Goal: Transaction & Acquisition: Purchase product/service

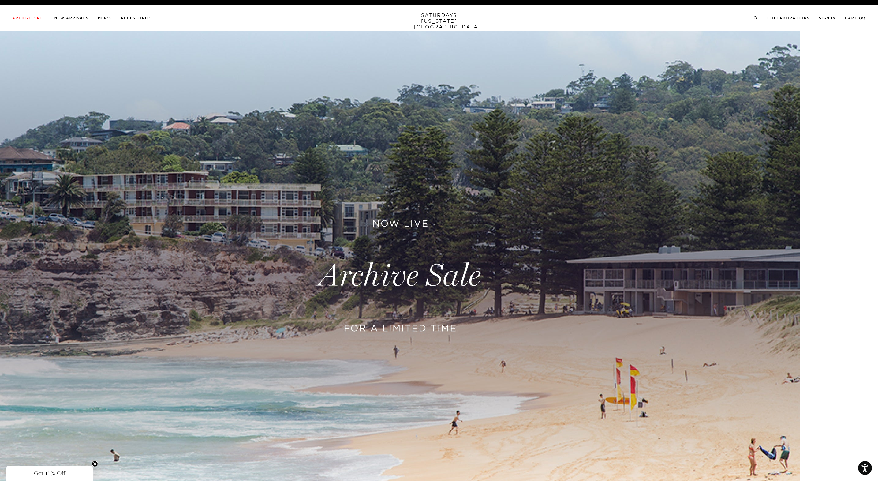
click at [355, 258] on link at bounding box center [439, 276] width 878 height 490
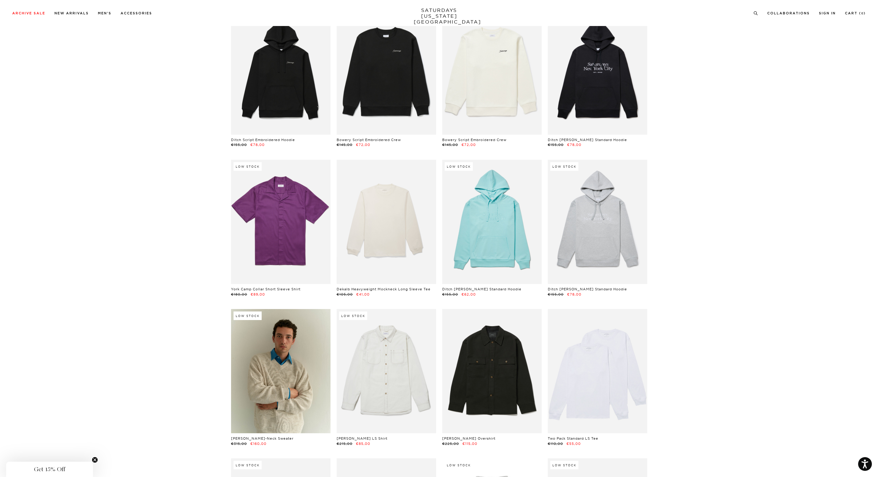
scroll to position [6414, 0]
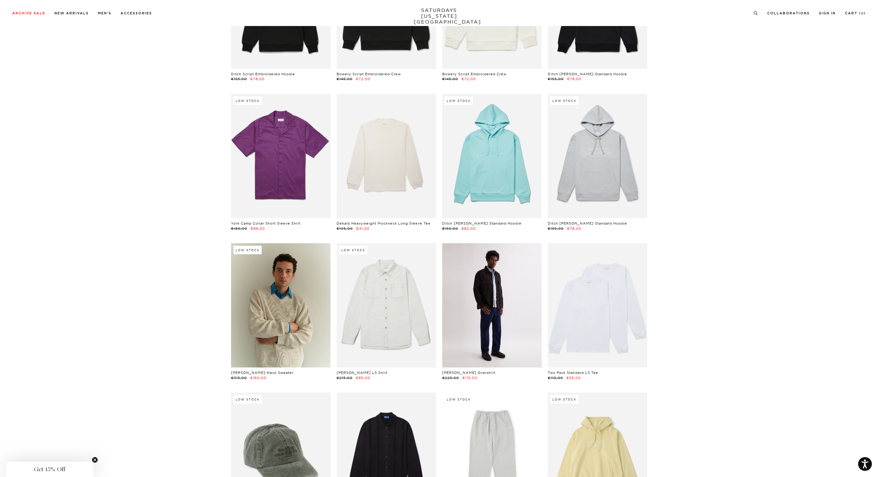
click at [479, 275] on link at bounding box center [491, 305] width 99 height 124
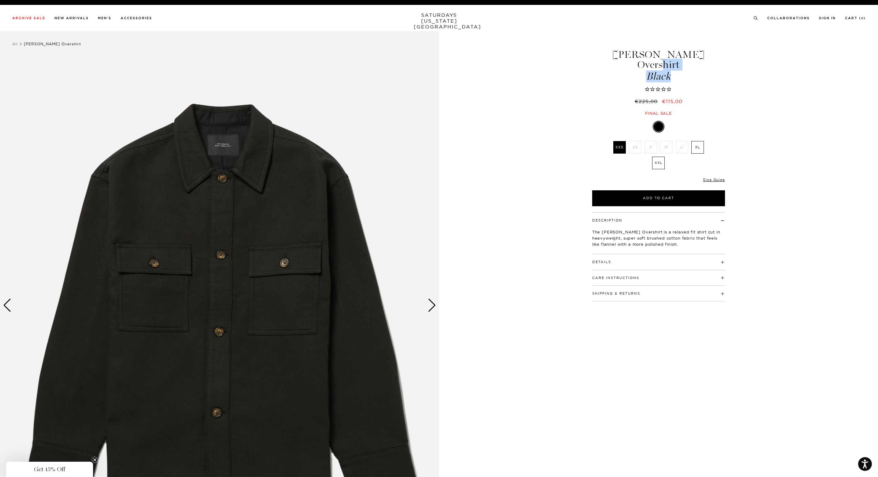
drag, startPoint x: 619, startPoint y: 54, endPoint x: 678, endPoint y: 66, distance: 60.9
click at [678, 66] on h1 "Driessen Overshirt Black" at bounding box center [658, 66] width 135 height 32
copy h1 "Driessen Overshirt Black"
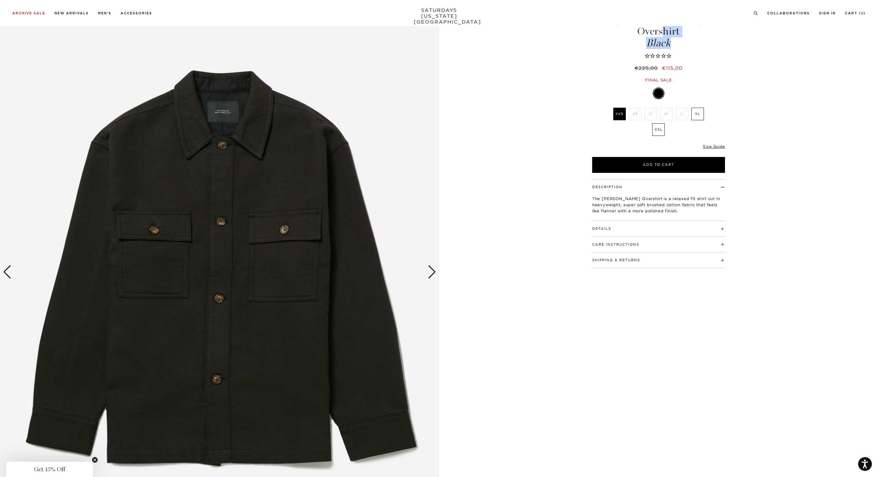
scroll to position [34, 0]
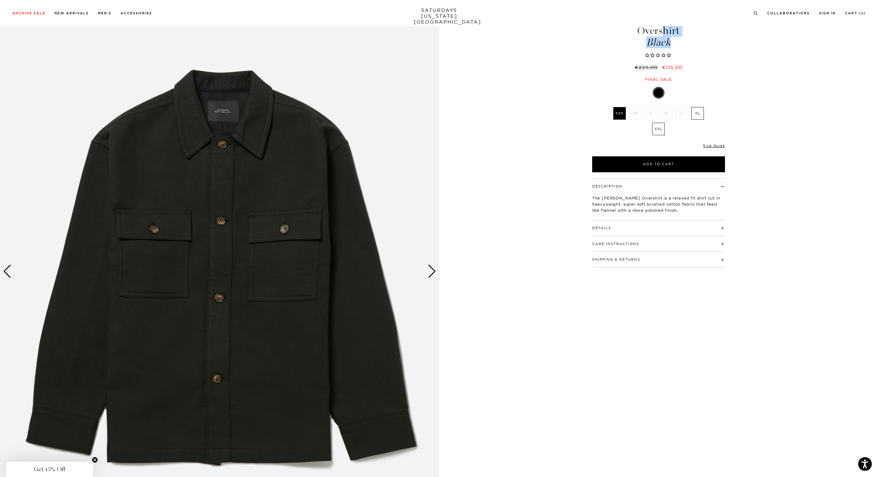
click at [425, 271] on img at bounding box center [219, 271] width 439 height 549
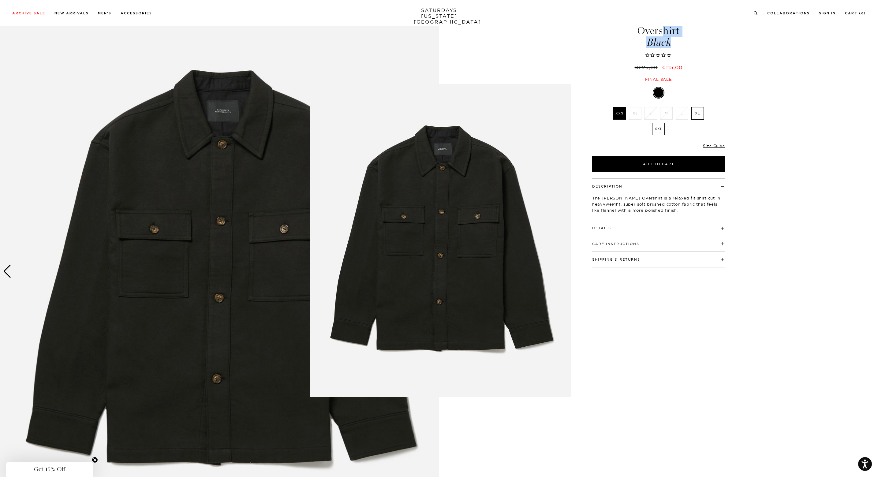
click at [425, 271] on img at bounding box center [440, 240] width 261 height 313
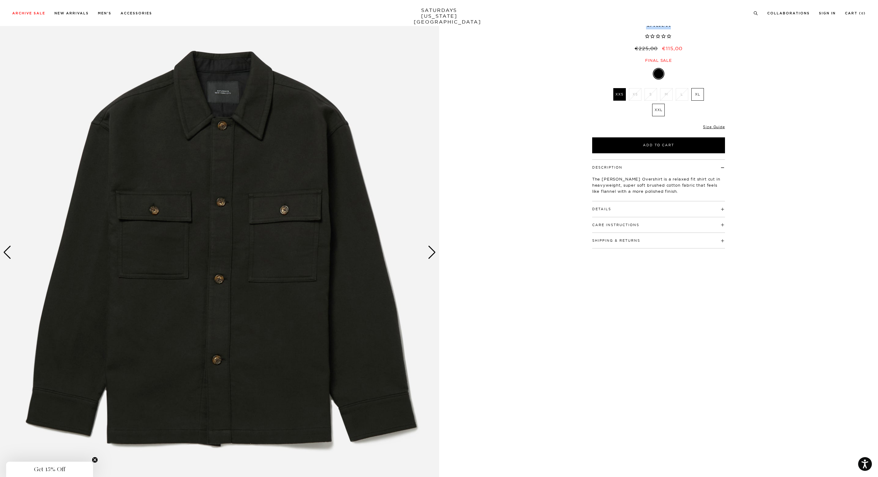
scroll to position [0, 0]
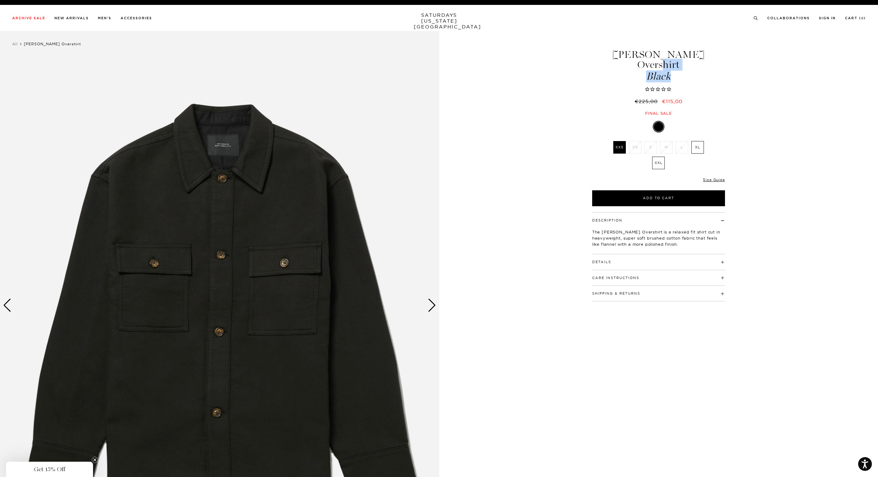
click at [430, 306] on div "Next slide" at bounding box center [432, 305] width 8 height 13
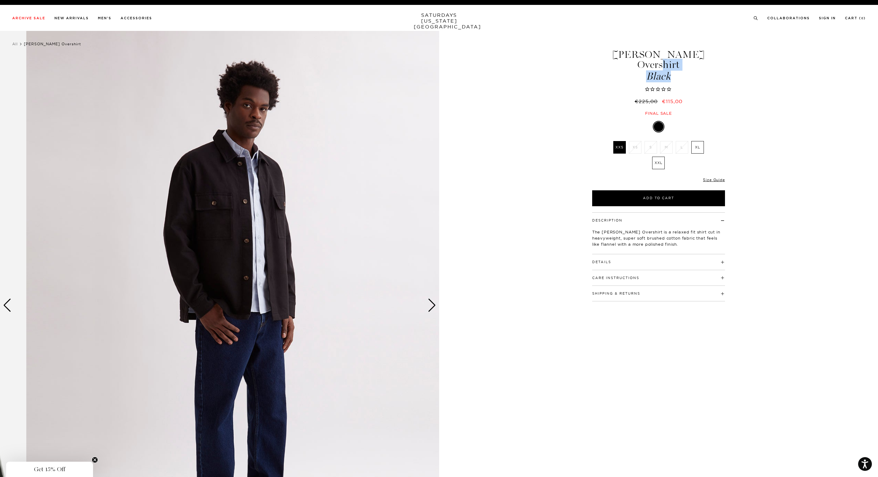
click at [455, 306] on div "2 / 5" at bounding box center [439, 305] width 878 height 549
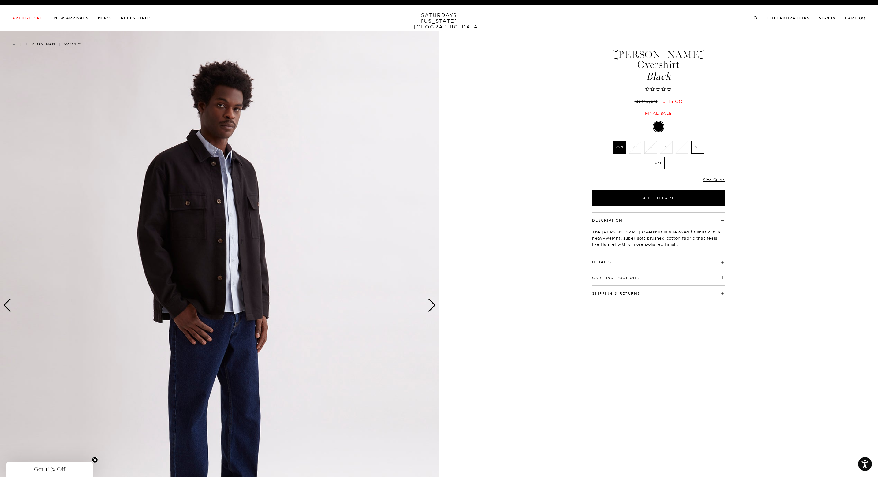
click at [601, 255] on div "Details 85% cotton / 15% polyester Dropped shoulder silhouette Convertible coll…" at bounding box center [658, 262] width 133 height 16
click at [602, 260] on button "Details" at bounding box center [601, 261] width 19 height 3
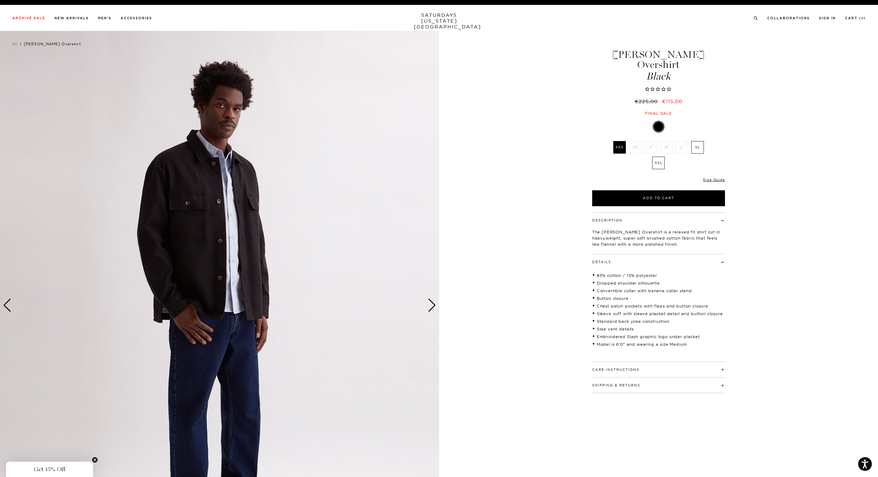
click at [430, 306] on div "Next slide" at bounding box center [432, 305] width 8 height 13
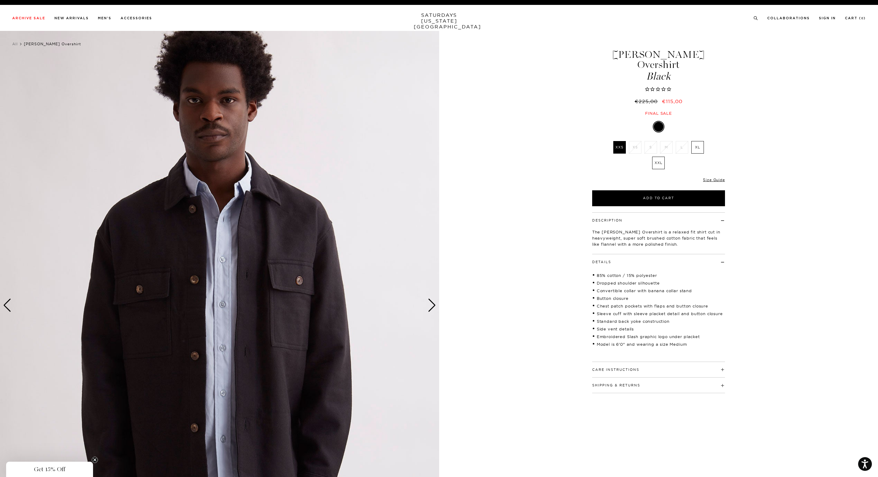
click at [430, 306] on div "Next slide" at bounding box center [432, 305] width 8 height 13
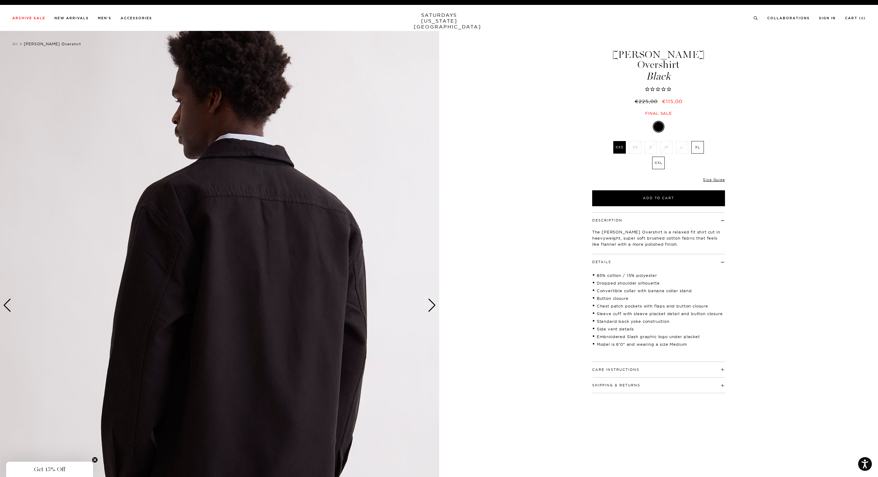
click at [431, 304] on div "Next slide" at bounding box center [432, 305] width 8 height 13
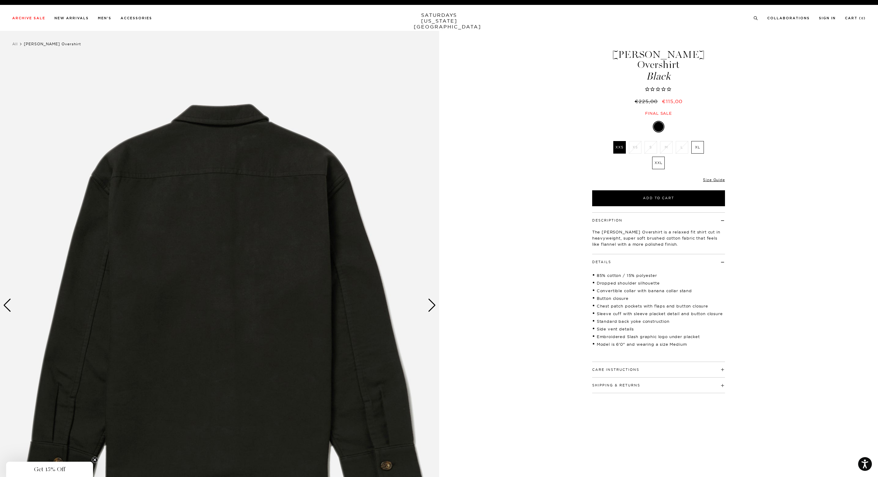
click at [431, 304] on div "Next slide" at bounding box center [432, 305] width 8 height 13
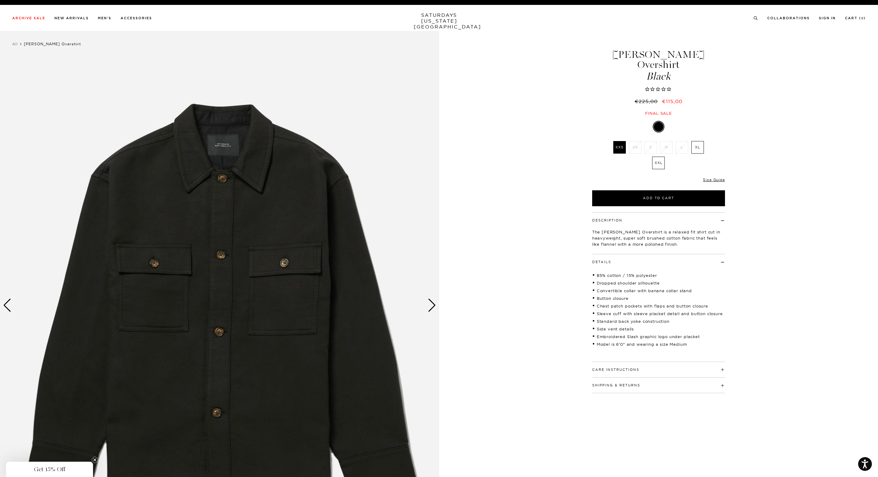
click at [427, 304] on img at bounding box center [219, 305] width 439 height 549
